Goal: Find specific page/section: Find specific page/section

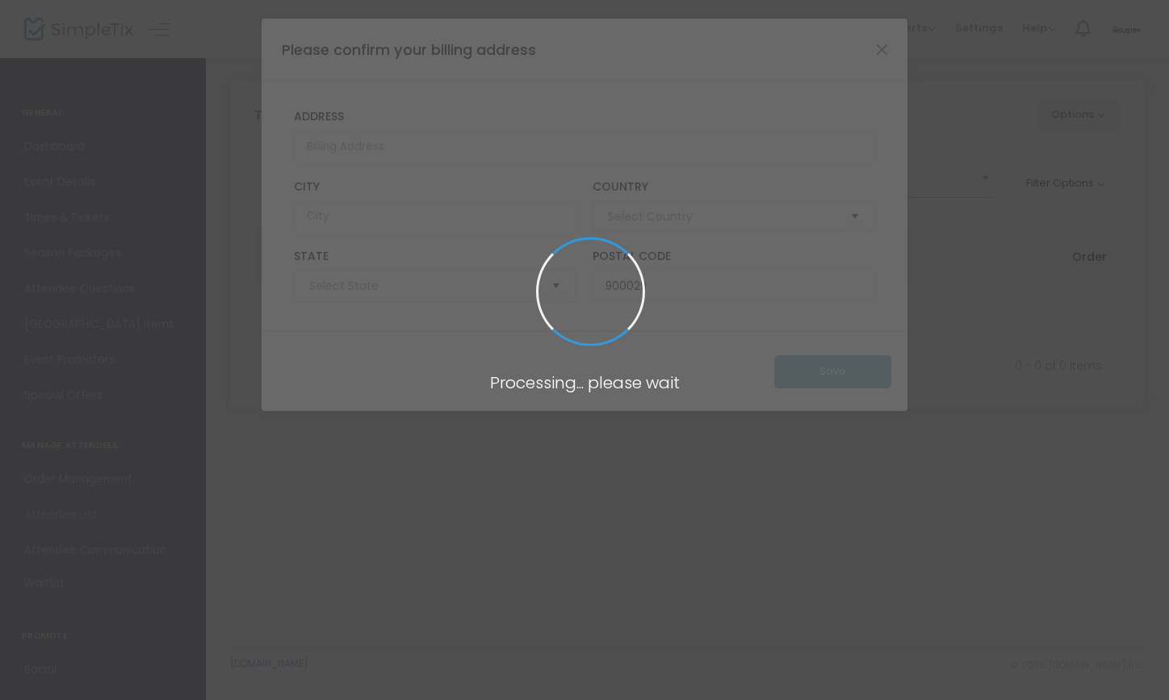
type input "[GEOGRAPHIC_DATA]"
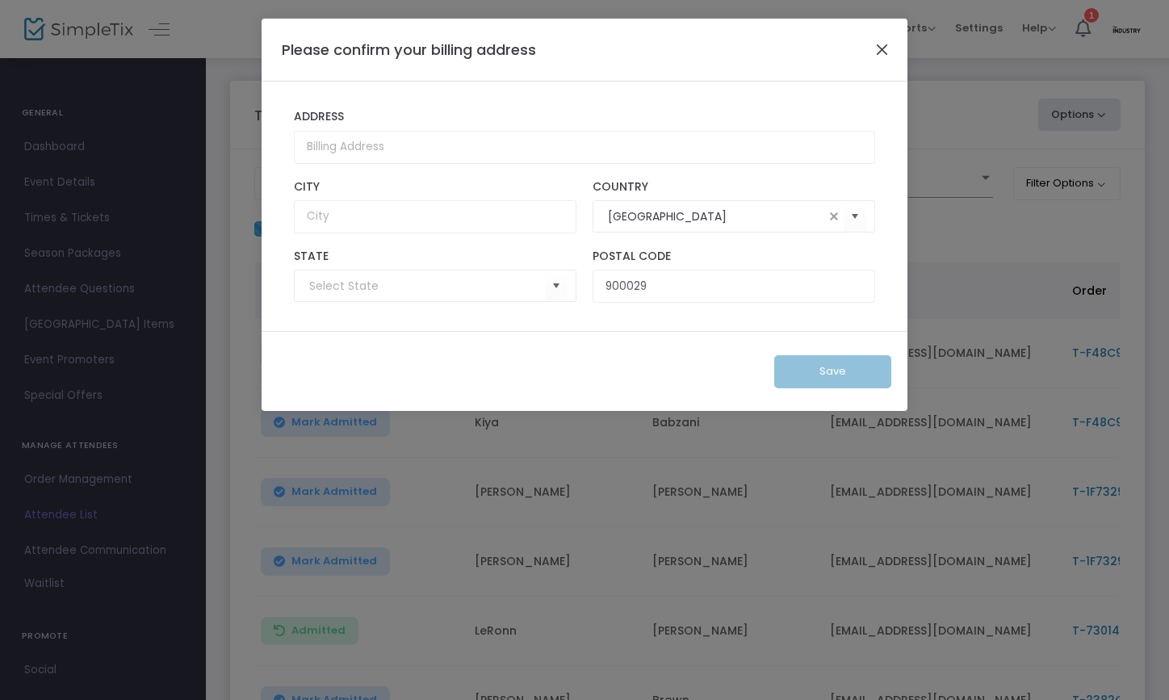
click at [877, 50] on button "Close" at bounding box center [882, 49] width 21 height 21
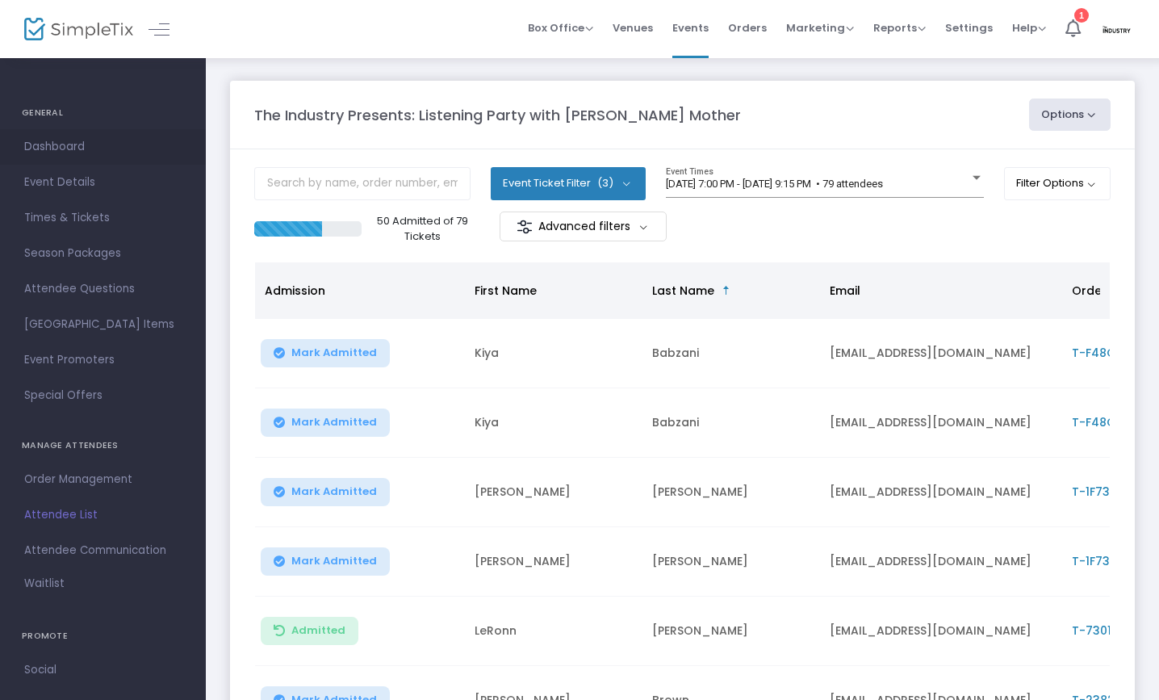
click at [48, 144] on span "Dashboard" at bounding box center [102, 146] width 157 height 21
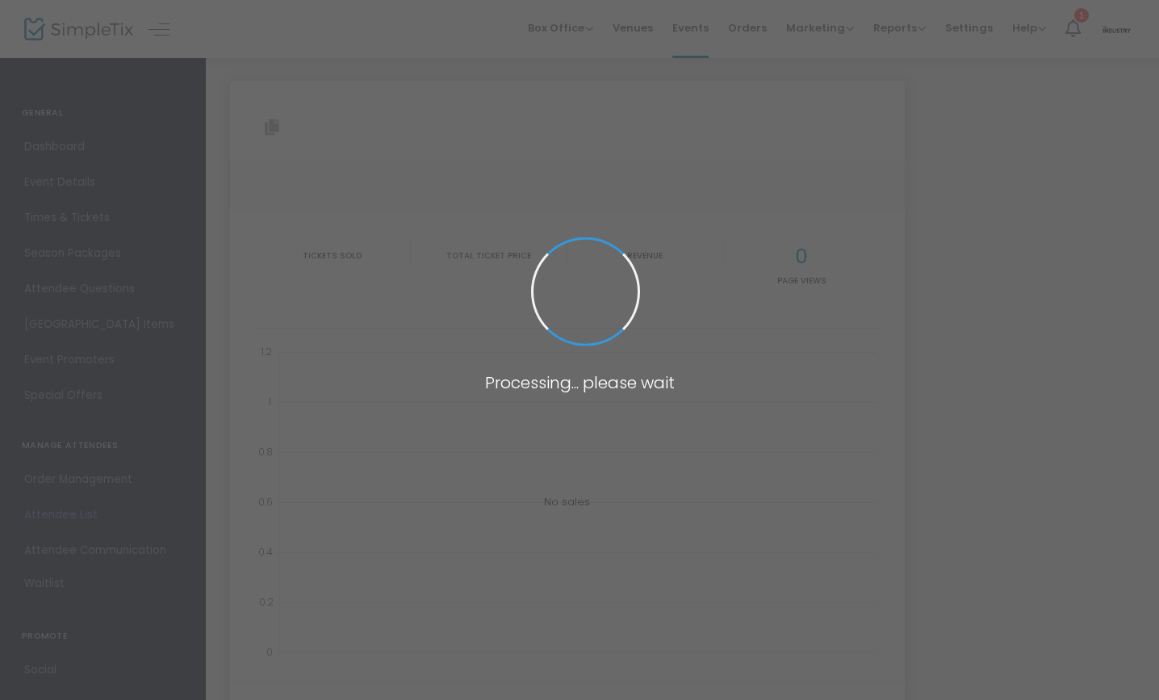
type input "[URL][DOMAIN_NAME]"
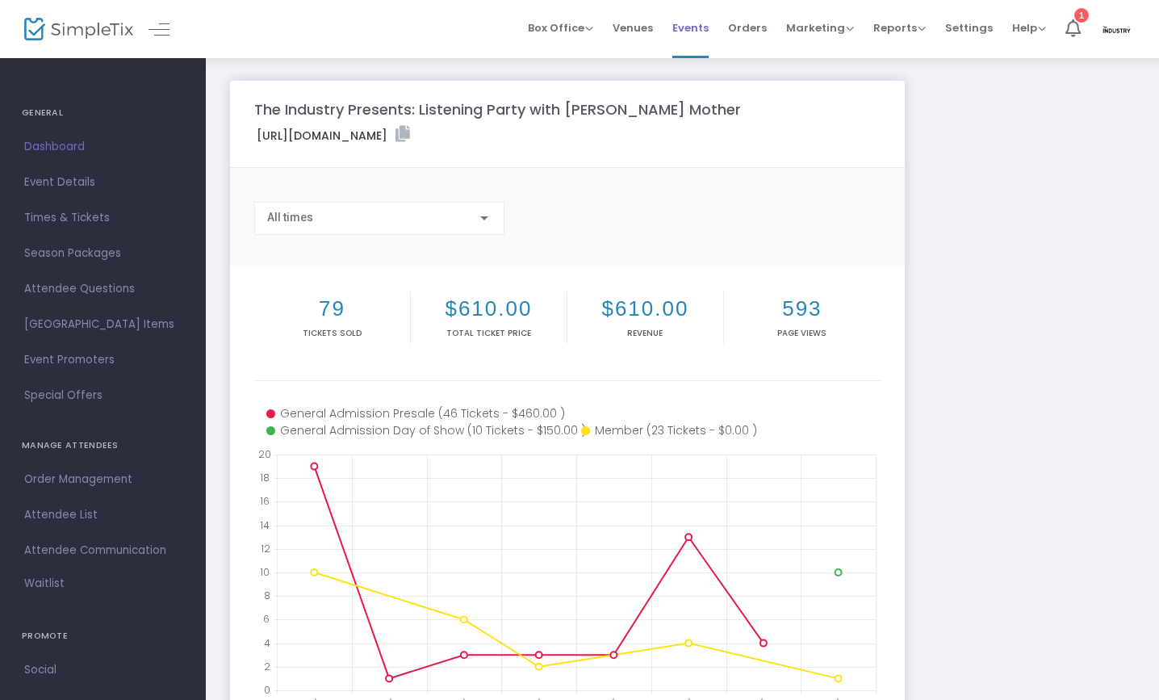
click at [704, 23] on span "Events" at bounding box center [690, 27] width 36 height 41
